Goal: Task Accomplishment & Management: Use online tool/utility

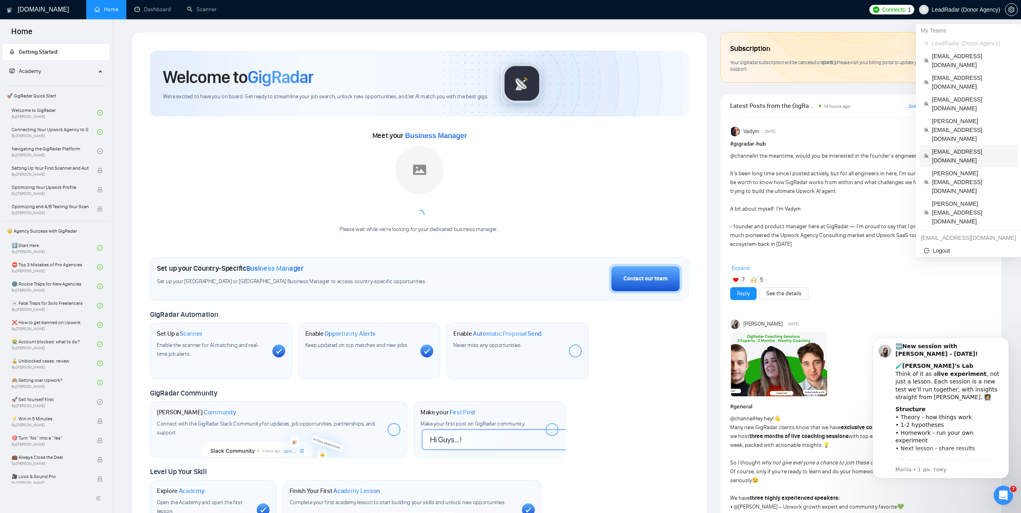
click at [947, 147] on span "[EMAIL_ADDRESS][DOMAIN_NAME]" at bounding box center [972, 156] width 81 height 18
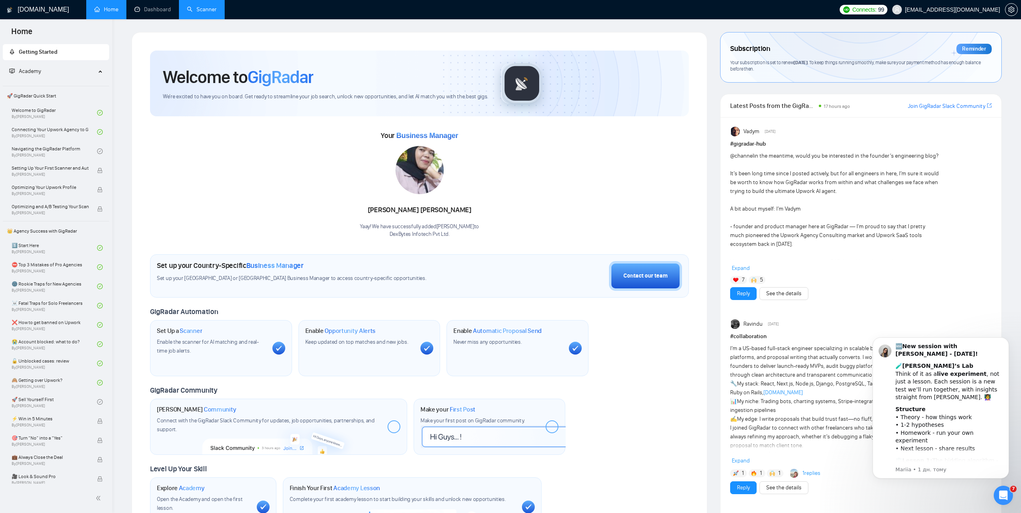
click at [201, 13] on link "Scanner" at bounding box center [202, 9] width 30 height 7
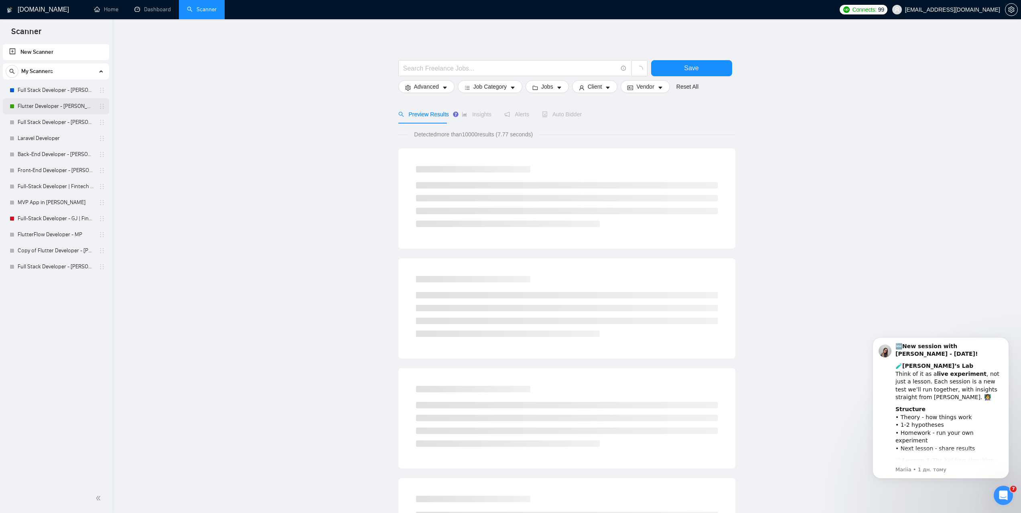
click at [46, 105] on link "Flutter Developer - [PERSON_NAME]" at bounding box center [56, 106] width 76 height 16
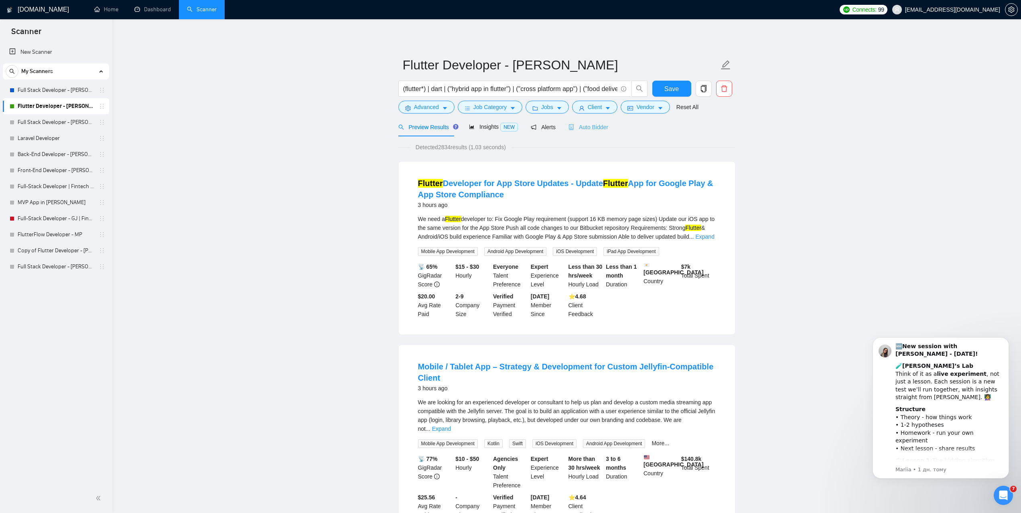
click at [588, 133] on div "Auto Bidder" at bounding box center [588, 127] width 40 height 19
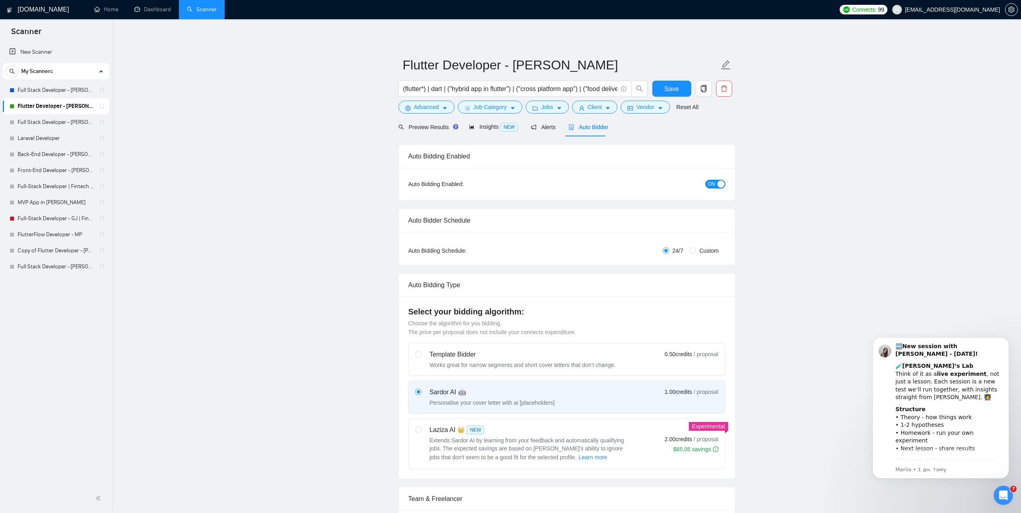
checkbox input "true"
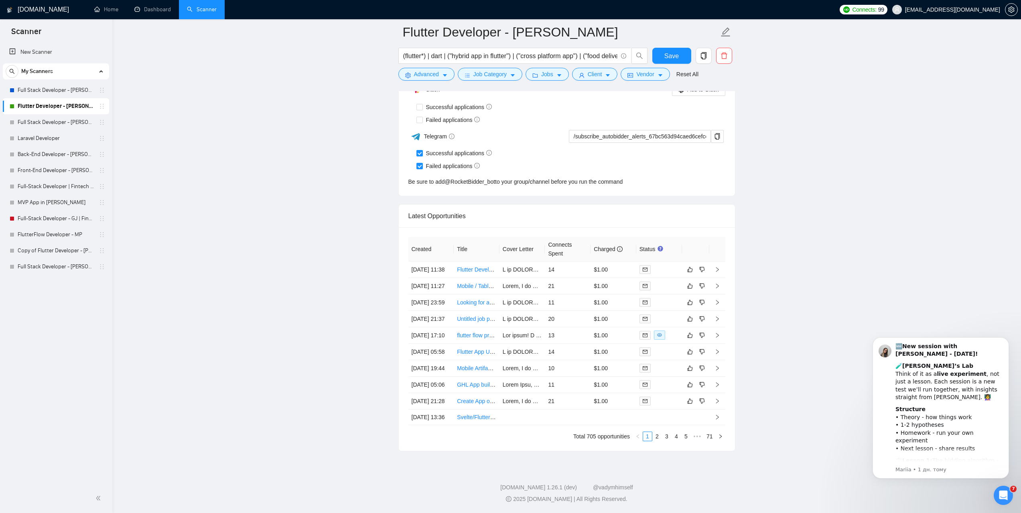
scroll to position [2046, 0]
click at [656, 441] on link "2" at bounding box center [657, 436] width 9 height 9
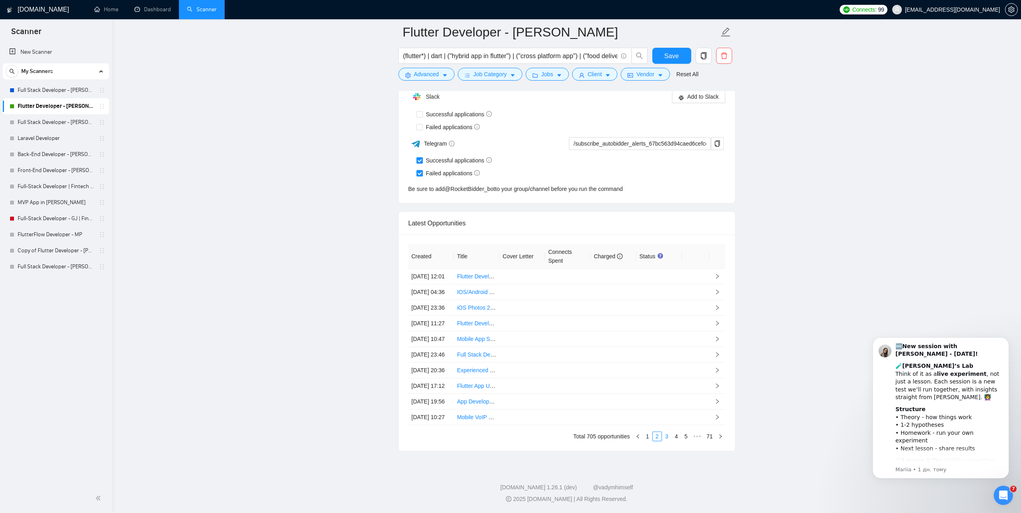
click at [664, 441] on link "3" at bounding box center [666, 436] width 9 height 9
click at [673, 441] on link "4" at bounding box center [676, 436] width 9 height 9
click at [677, 441] on link "5" at bounding box center [676, 436] width 9 height 9
click at [675, 441] on link "6" at bounding box center [676, 436] width 9 height 9
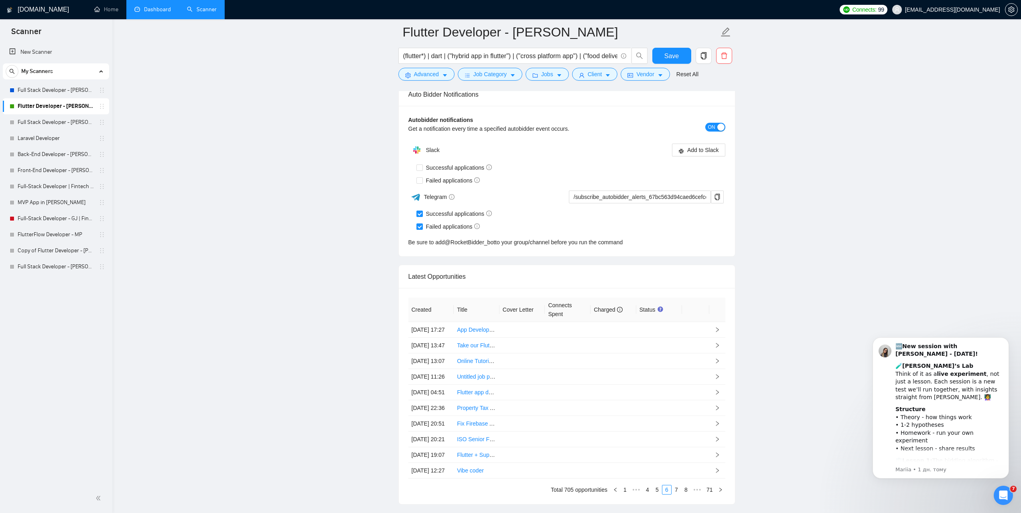
click at [167, 9] on link "Dashboard" at bounding box center [152, 9] width 36 height 7
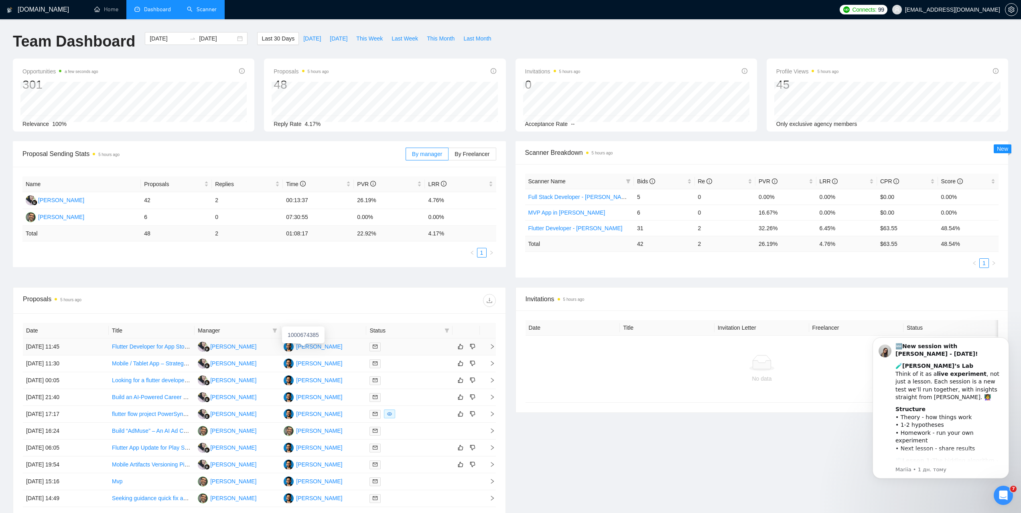
click at [309, 347] on div "[PERSON_NAME]" at bounding box center [319, 346] width 46 height 9
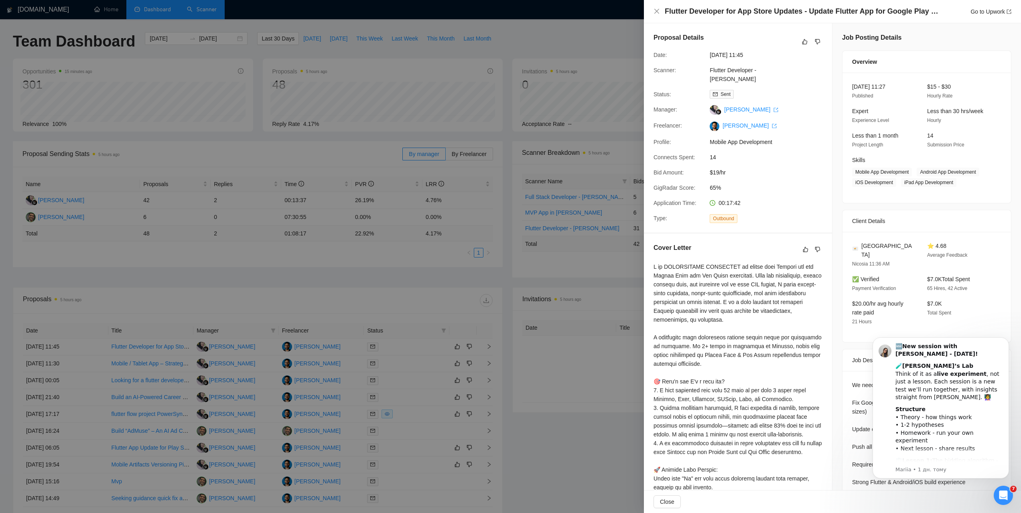
click at [584, 36] on div at bounding box center [510, 256] width 1021 height 513
